Goal: Navigation & Orientation: Find specific page/section

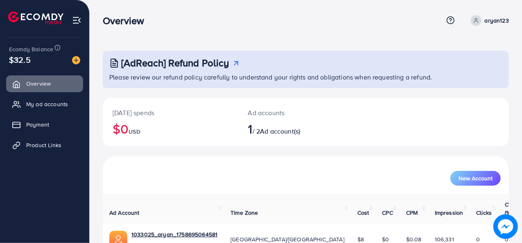
scroll to position [39, 0]
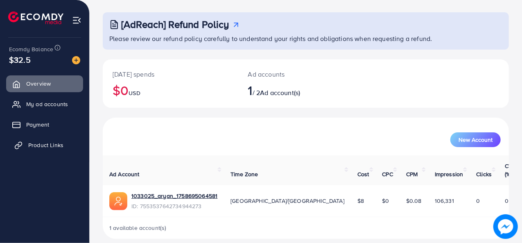
click at [34, 139] on link "Product Links" at bounding box center [44, 145] width 77 height 16
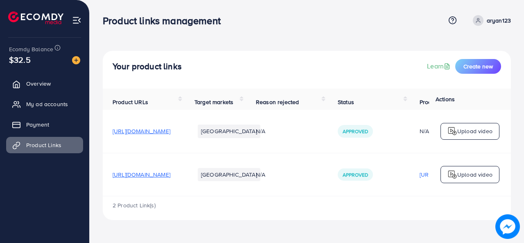
click at [170, 179] on span "https://www.austinstyle.store/" at bounding box center [142, 174] width 58 height 8
click at [61, 100] on span "My ad accounts" at bounding box center [49, 104] width 42 height 8
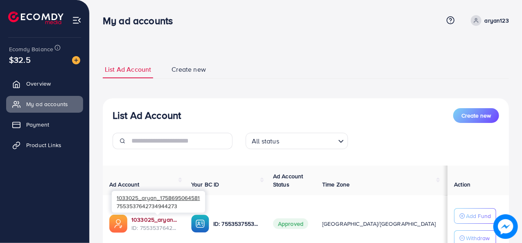
click at [157, 219] on link "1033025_aryan_1758695064581" at bounding box center [155, 220] width 47 height 8
